Goal: Find specific page/section: Find specific page/section

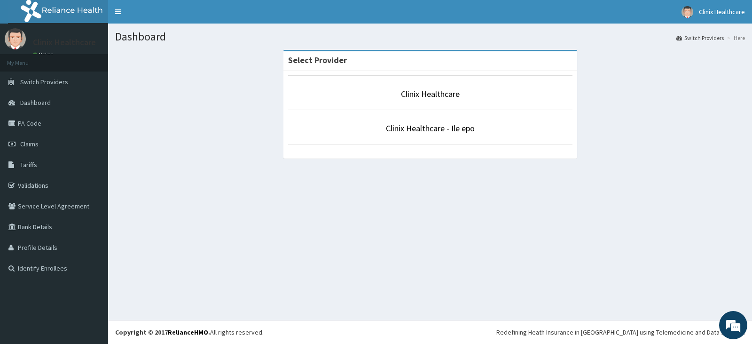
click at [441, 100] on p "Clinix Healthcare" at bounding box center [430, 94] width 284 height 12
click at [416, 94] on link "Clinix Healthcare" at bounding box center [430, 93] width 59 height 11
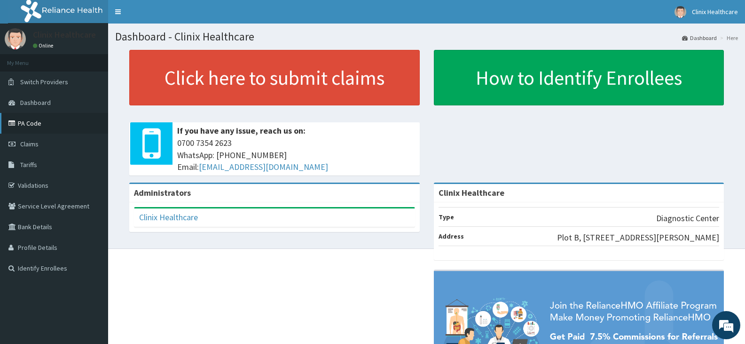
click at [43, 125] on link "PA Code" at bounding box center [54, 123] width 108 height 21
